Goal: Task Accomplishment & Management: Use online tool/utility

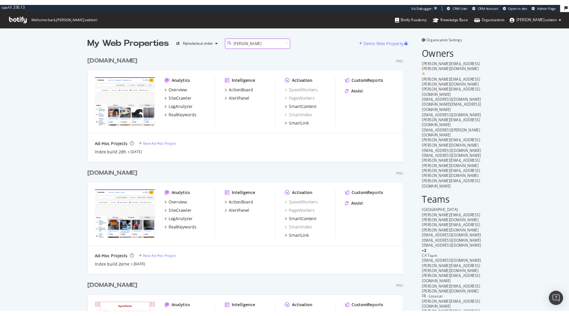
scroll to position [172, 404]
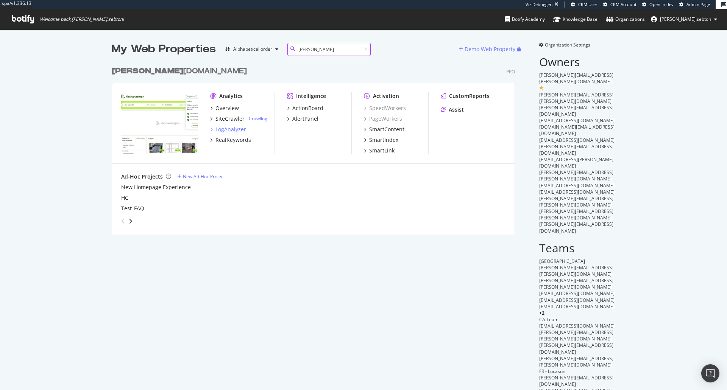
type input "klein"
click at [228, 131] on div "LogAnalyzer" at bounding box center [230, 130] width 31 height 8
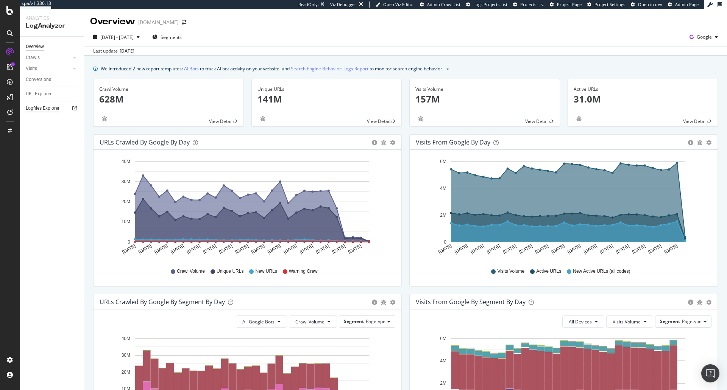
click at [35, 109] on div "Logfiles Explorer" at bounding box center [43, 108] width 34 height 8
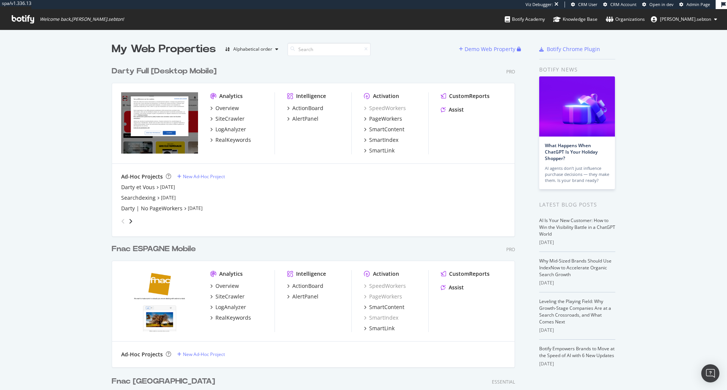
scroll to position [385, 716]
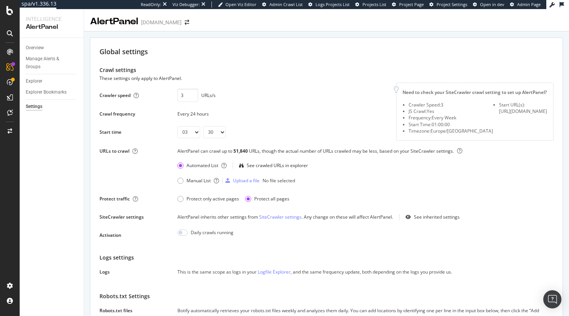
select select "03"
select select "30"
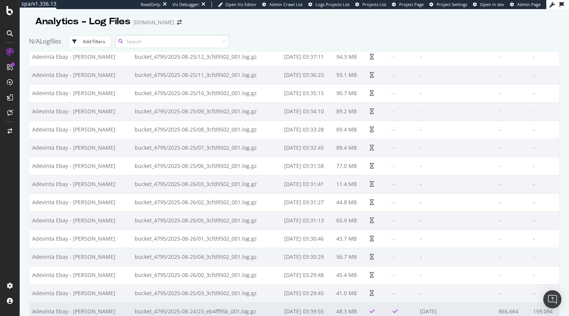
scroll to position [225, 0]
